Goal: Entertainment & Leisure: Consume media (video, audio)

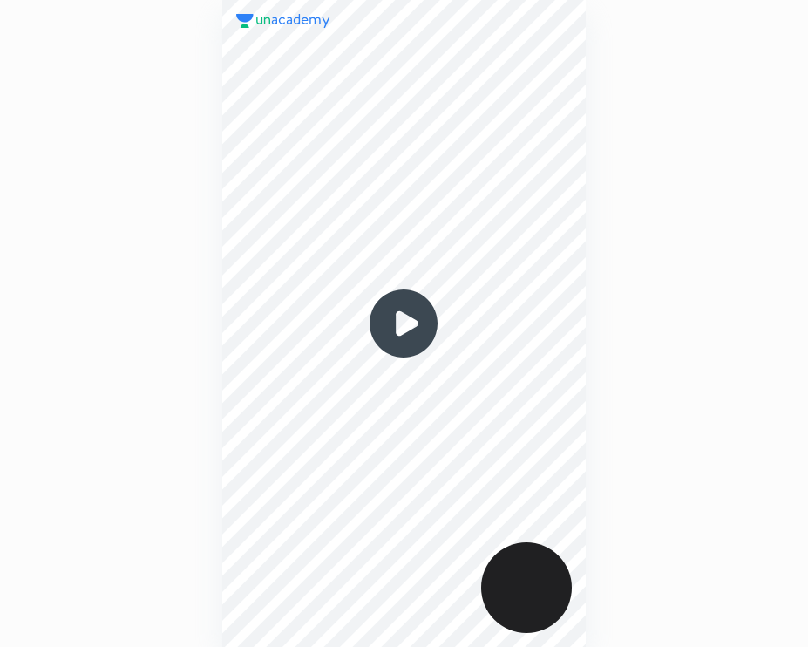
scroll to position [646, 528]
